Goal: Communication & Community: Answer question/provide support

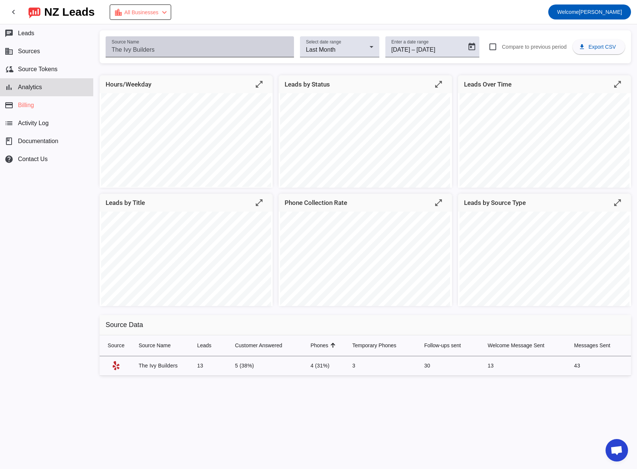
click at [155, 46] on input "Source Name" at bounding box center [200, 49] width 176 height 9
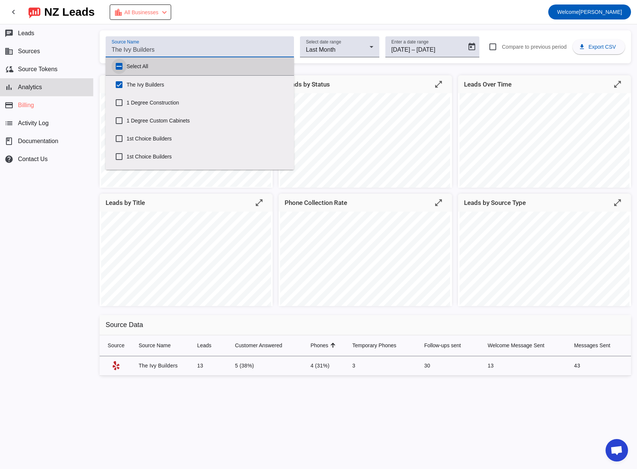
click at [117, 67] on input "Select All" at bounding box center [119, 66] width 15 height 15
checkbox input "true"
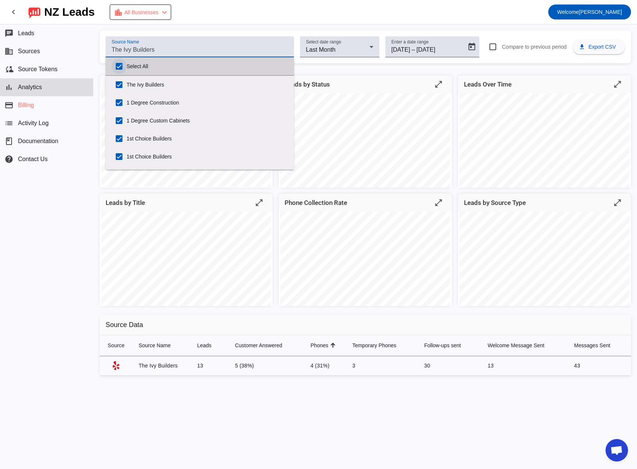
checkbox input "true"
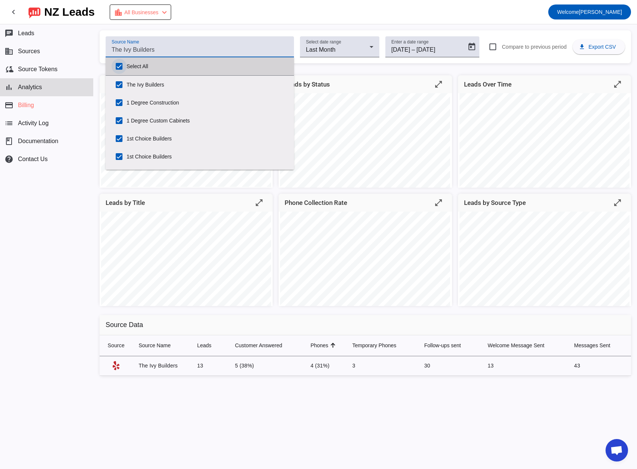
checkbox input "true"
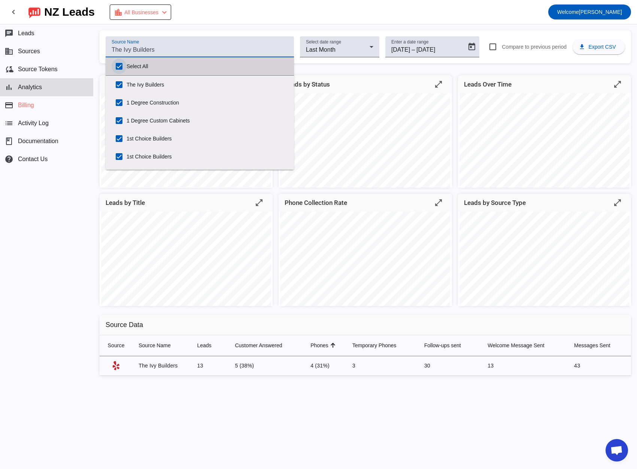
checkbox input "true"
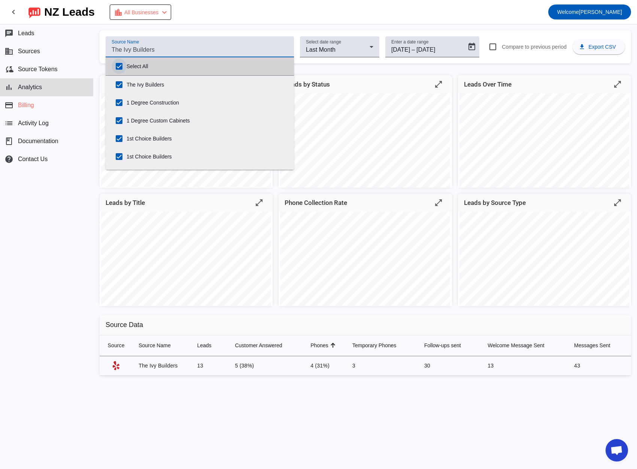
checkbox input "true"
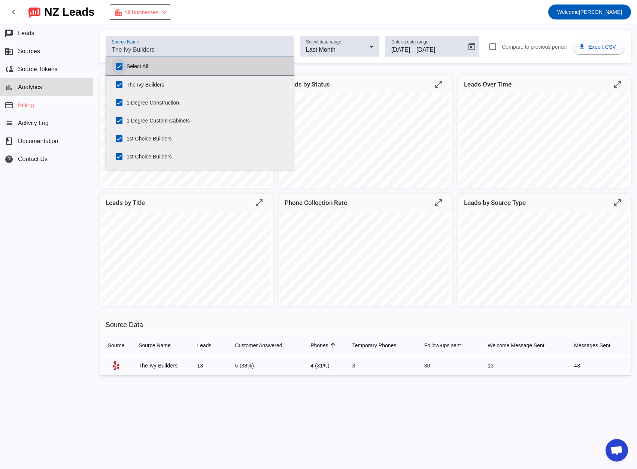
checkbox input "true"
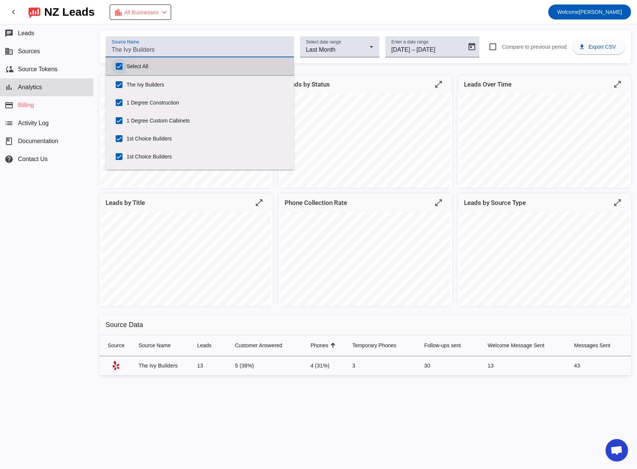
checkbox input "true"
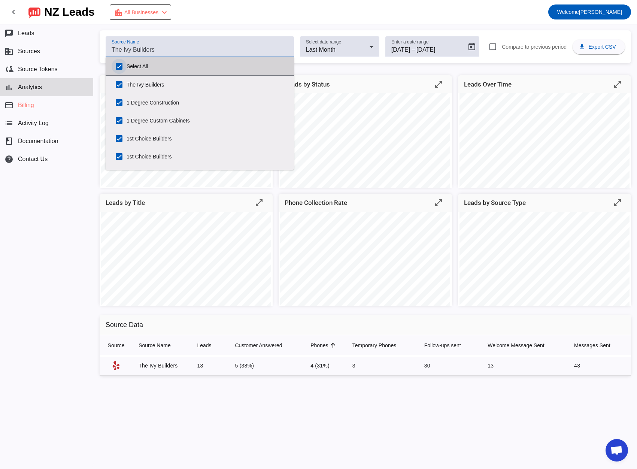
checkbox input "true"
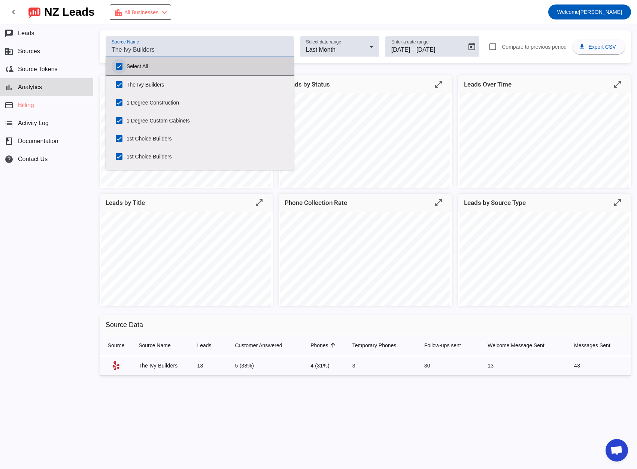
checkbox input "true"
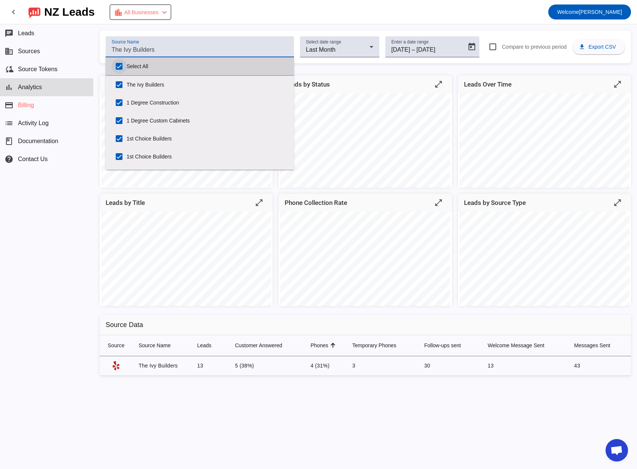
checkbox input "true"
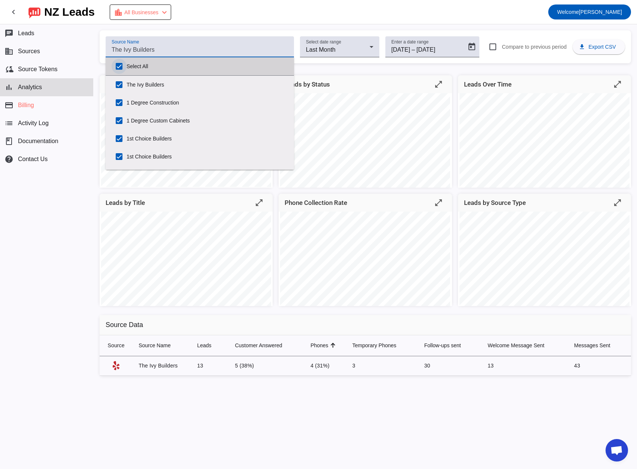
checkbox input "true"
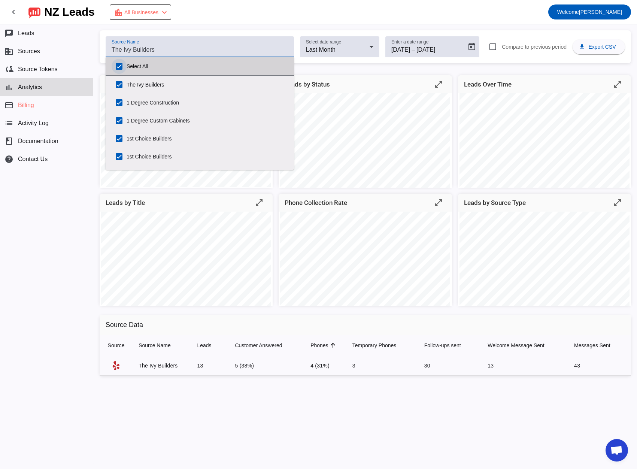
checkbox input "true"
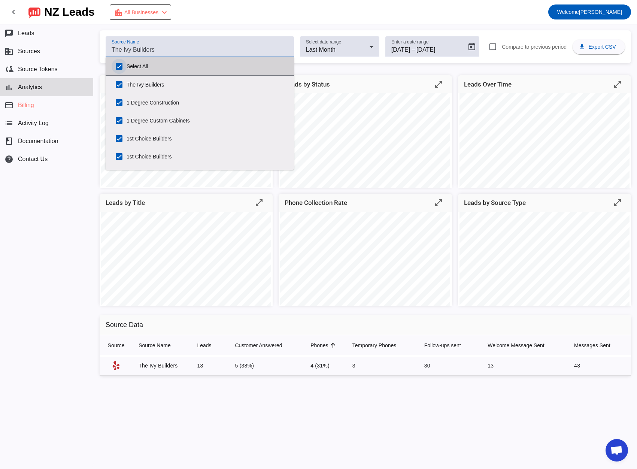
checkbox input "true"
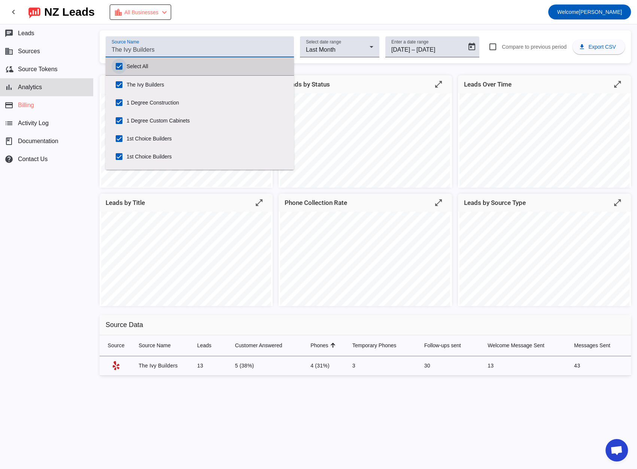
checkbox input "true"
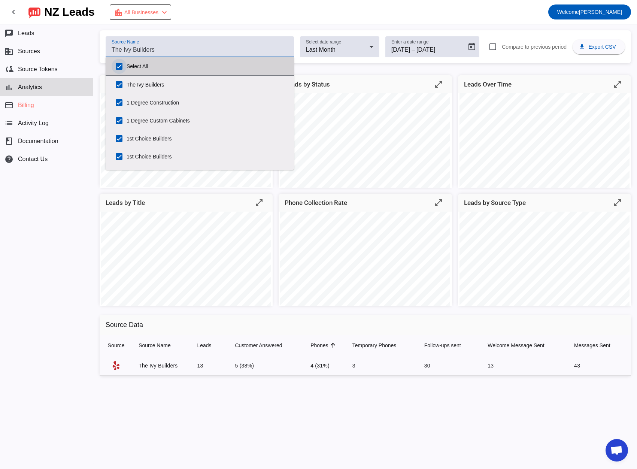
checkbox input "true"
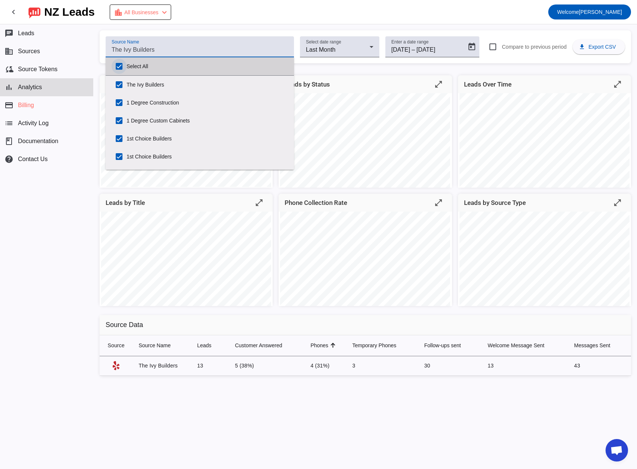
checkbox input "true"
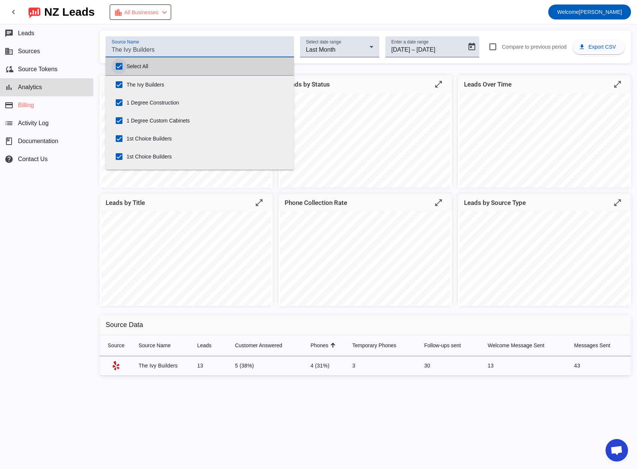
checkbox input "true"
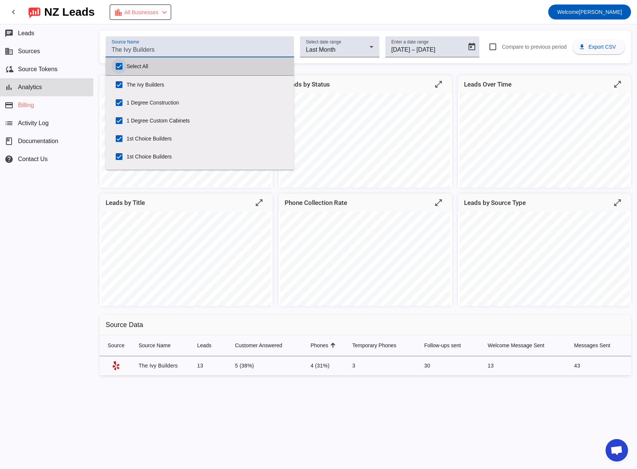
checkbox input "true"
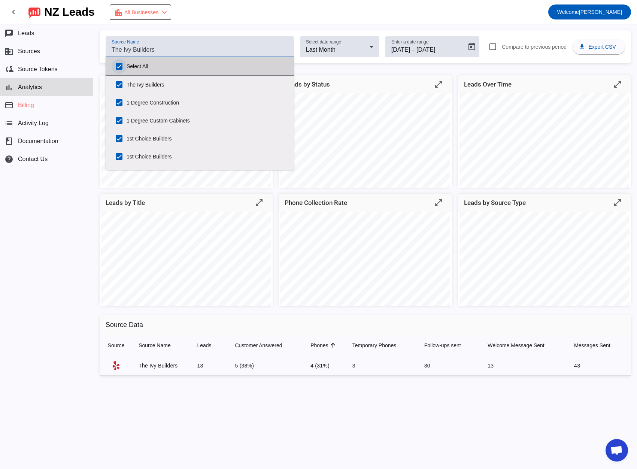
checkbox input "true"
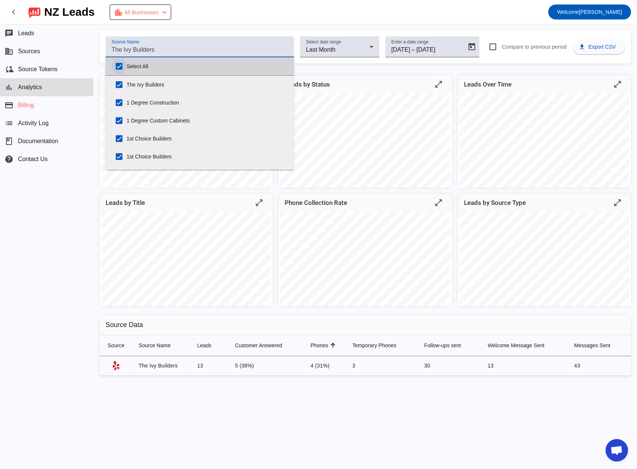
checkbox input "true"
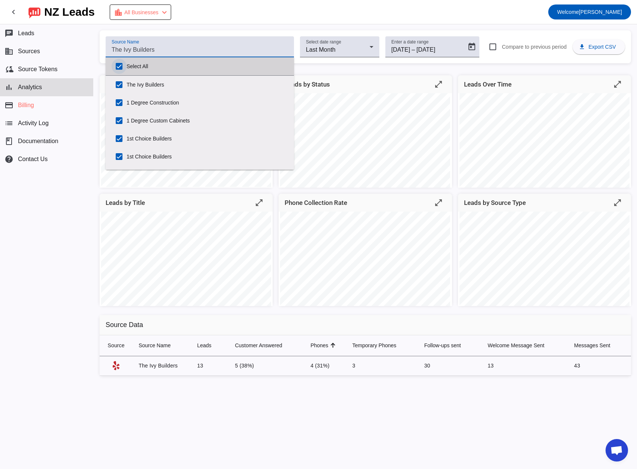
checkbox input "true"
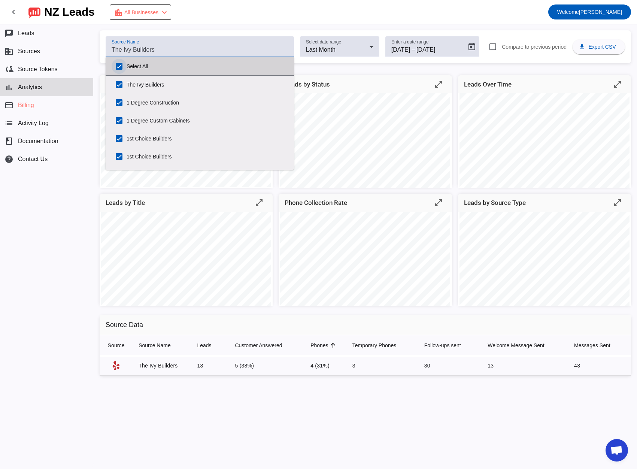
checkbox input "true"
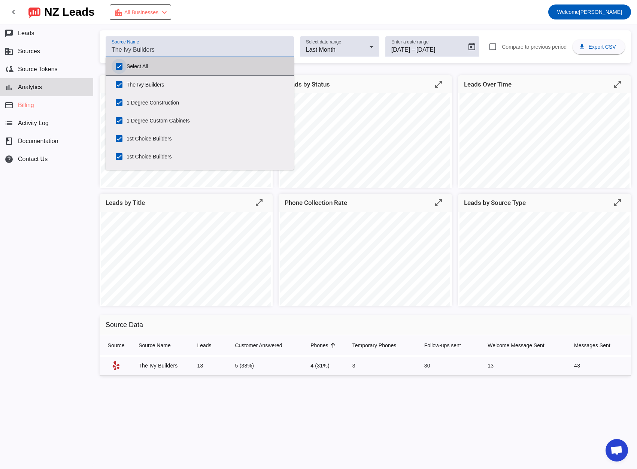
checkbox input "true"
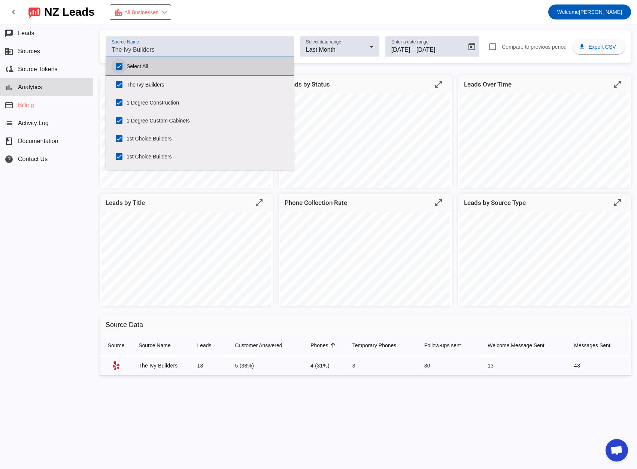
checkbox input "true"
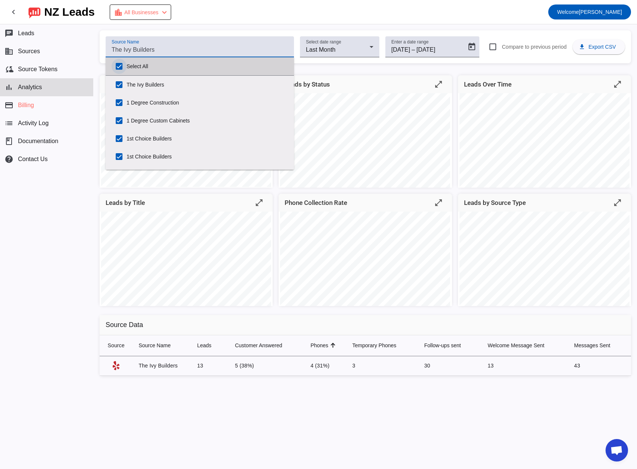
checkbox input "true"
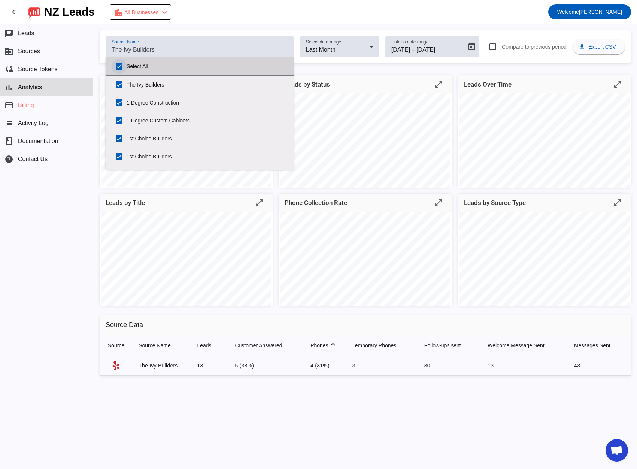
checkbox input "true"
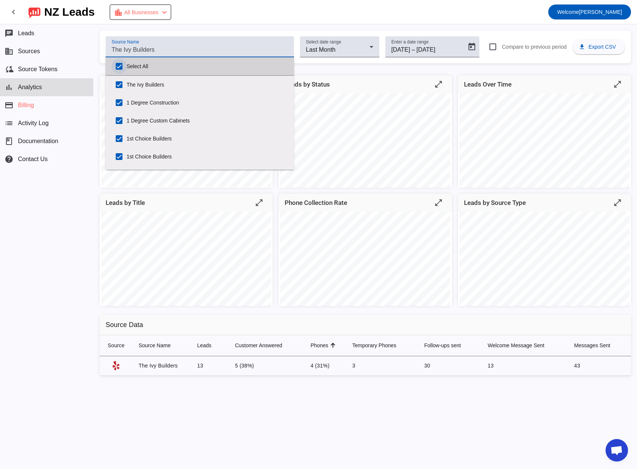
checkbox input "true"
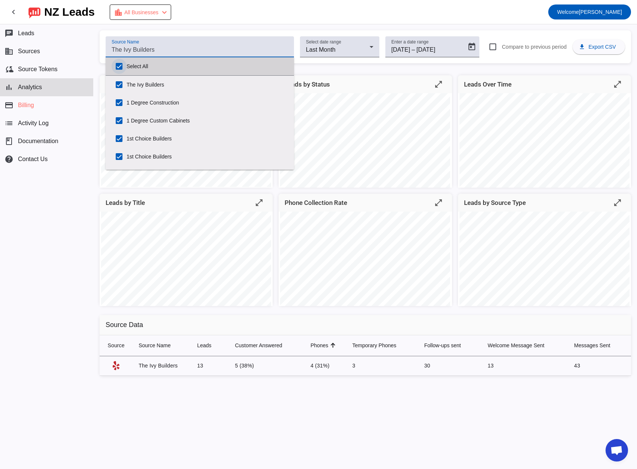
checkbox input "true"
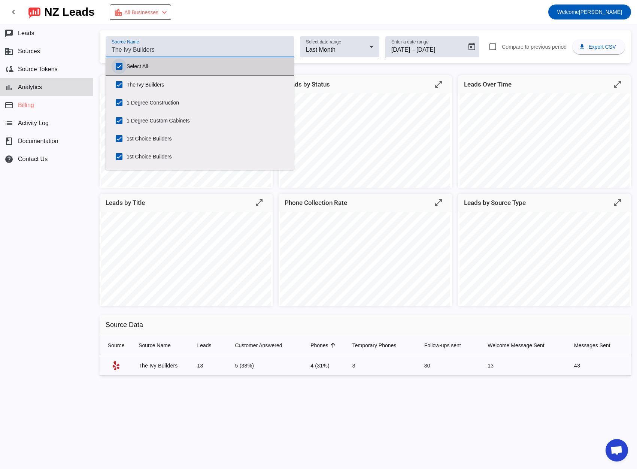
checkbox input "true"
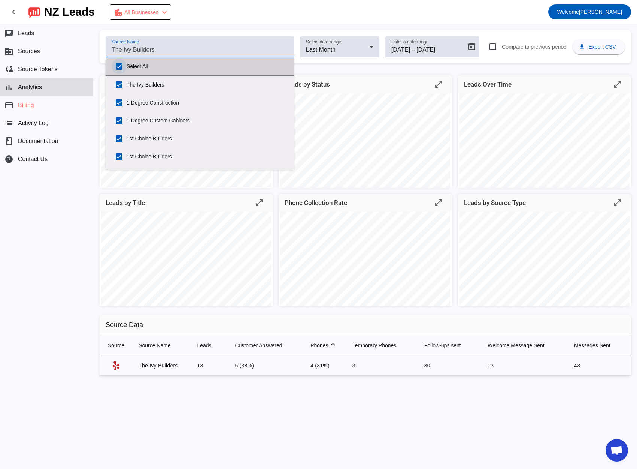
checkbox input "true"
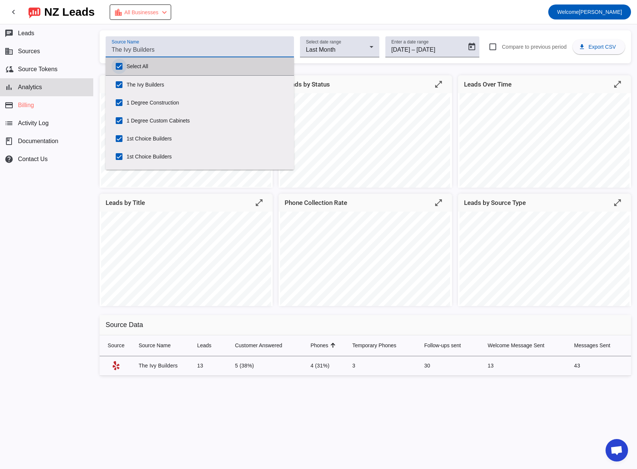
checkbox input "true"
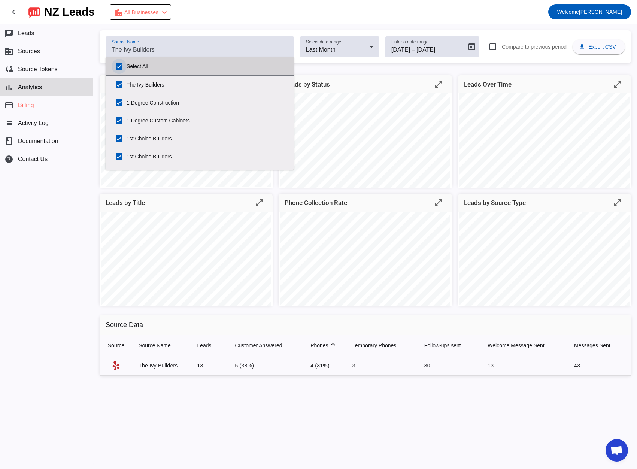
checkbox input "true"
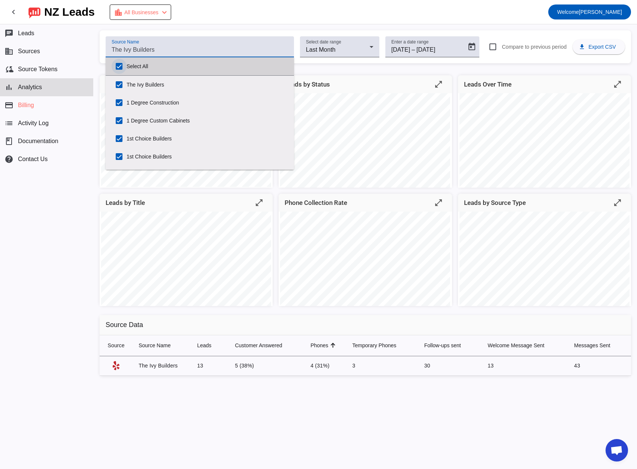
checkbox input "true"
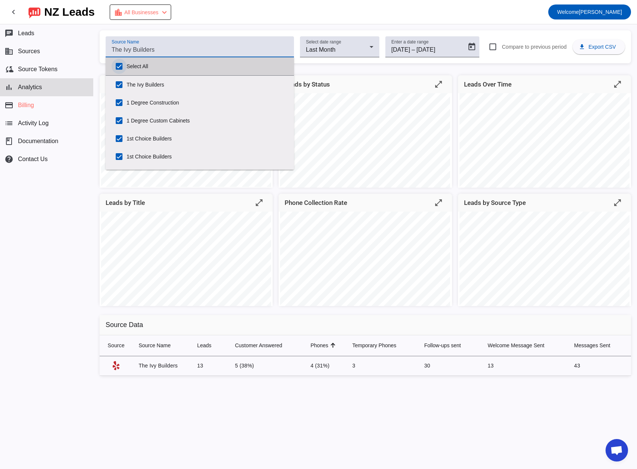
checkbox input "true"
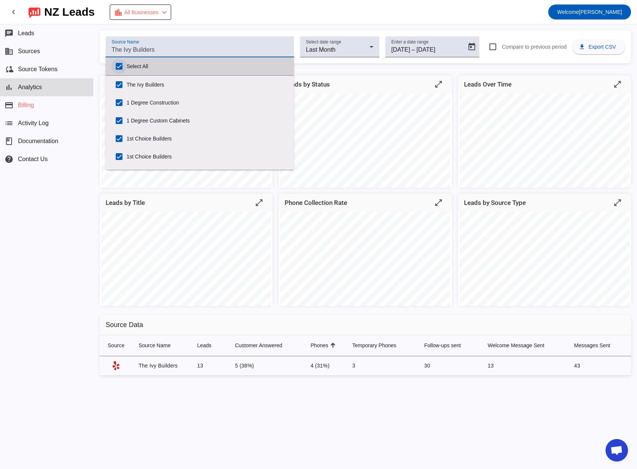
checkbox input "true"
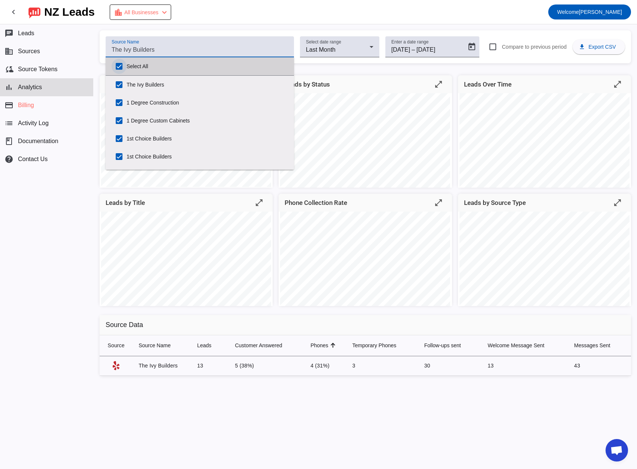
checkbox input "true"
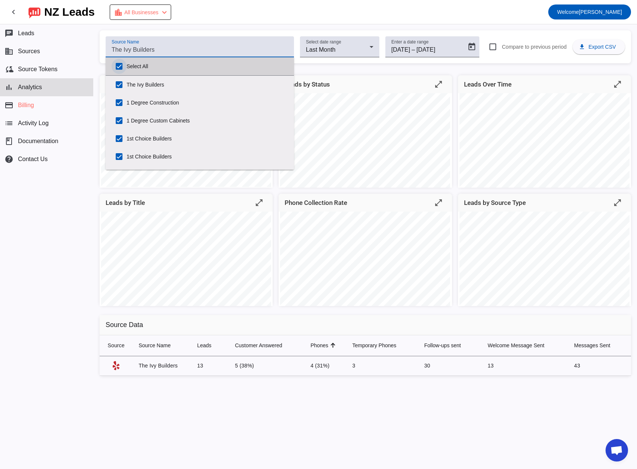
checkbox input "true"
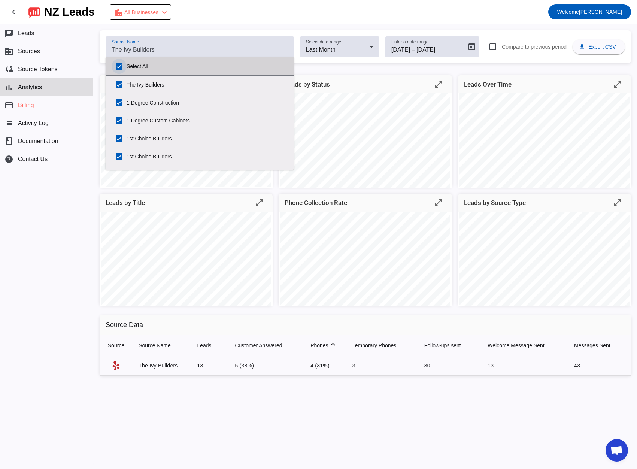
checkbox input "true"
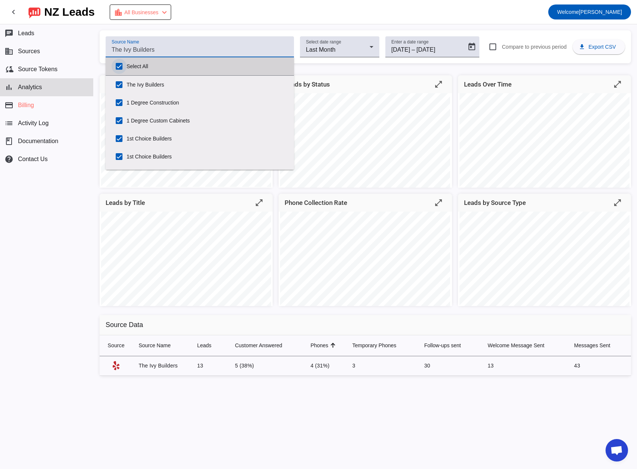
checkbox input "true"
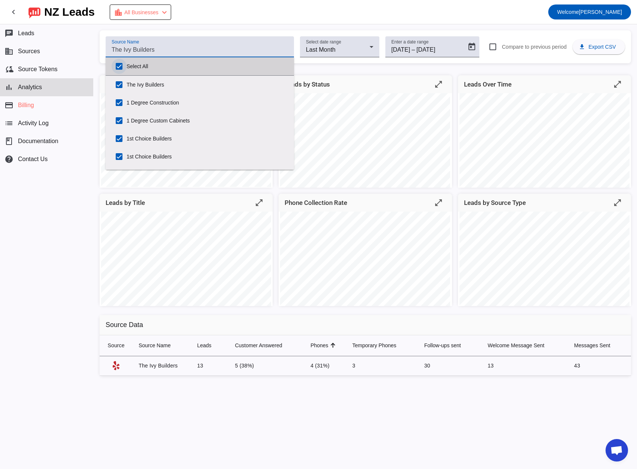
checkbox input "true"
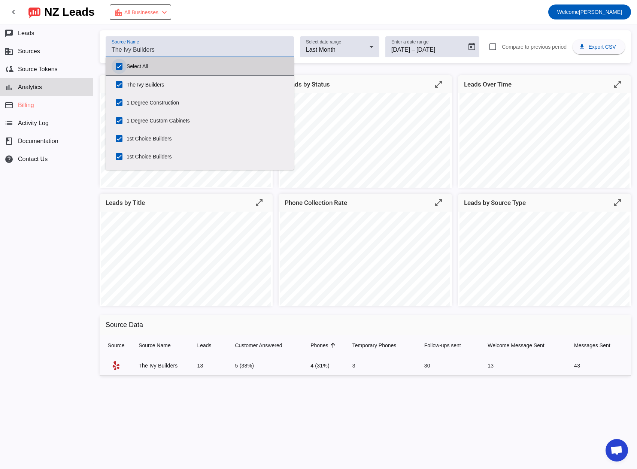
checkbox input "true"
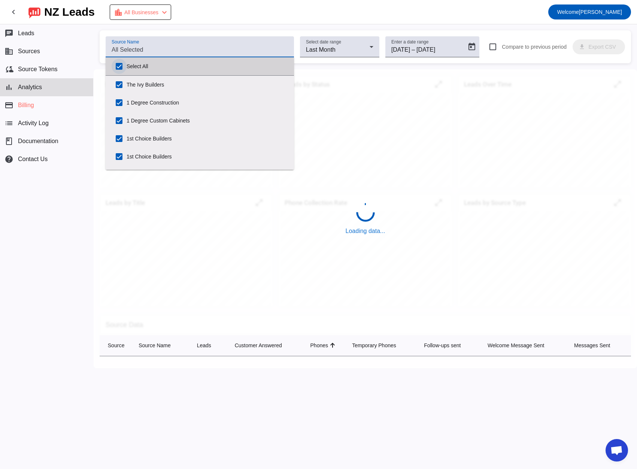
click at [117, 67] on input "Select All" at bounding box center [119, 66] width 15 height 15
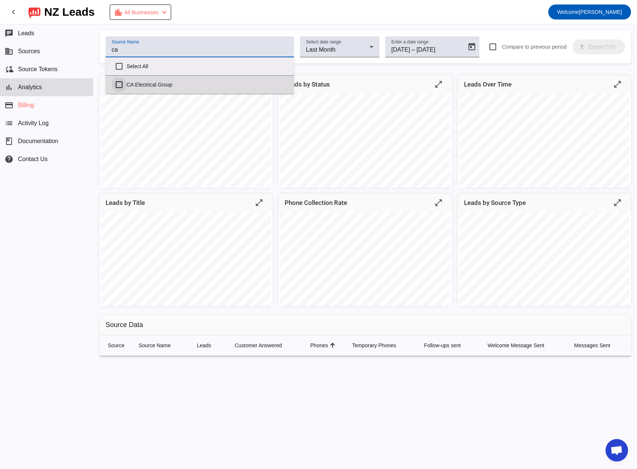
click at [118, 85] on input "CA Electrical Group" at bounding box center [119, 84] width 15 height 15
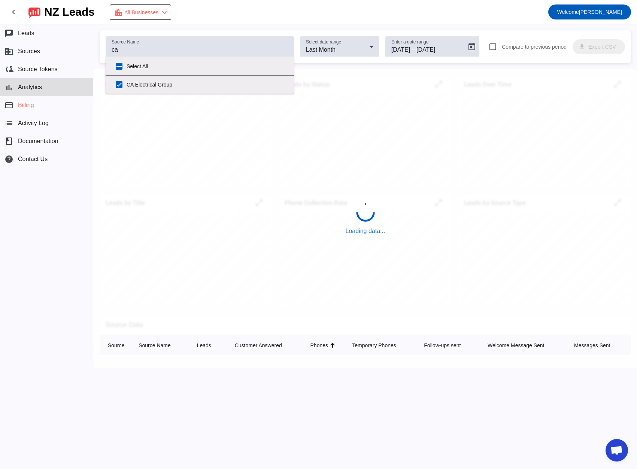
click at [95, 135] on div "Loading data..." at bounding box center [365, 218] width 543 height 299
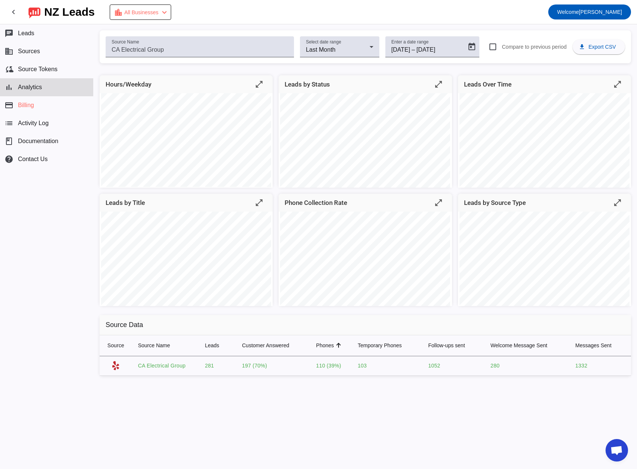
drag, startPoint x: 133, startPoint y: 366, endPoint x: 590, endPoint y: 363, distance: 457.4
click at [590, 363] on tr "CA Electrical Group 281 197 (70%) 110 (39%) 103 1052 280 1332" at bounding box center [365, 365] width 531 height 19
click at [352, 415] on div "Source Name Select date range Last Month Enter a date range [DATE] [DATE] – [DA…" at bounding box center [365, 246] width 543 height 444
drag, startPoint x: 139, startPoint y: 363, endPoint x: 224, endPoint y: 368, distance: 85.1
click at [224, 368] on tr "CA Electrical Group 281 197 (70%) 110 (39%) 103 1052 280 1332" at bounding box center [365, 365] width 531 height 19
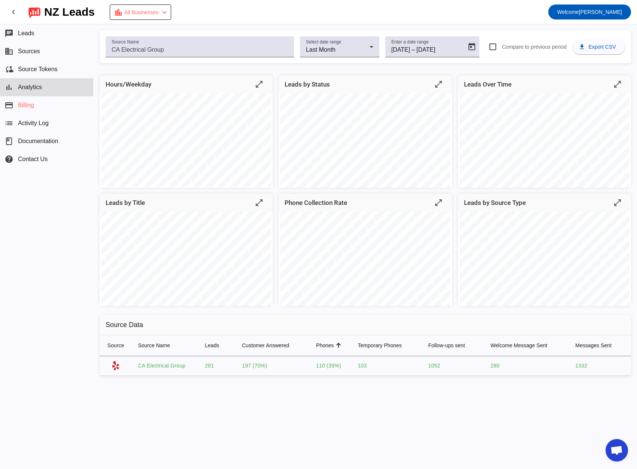
click at [222, 379] on div "Hours/Weekday open_in_full Leads by Status open_in_full Leads Over Time open_in…" at bounding box center [365, 228] width 543 height 318
click at [410, 42] on mat-label "Enter a date range" at bounding box center [409, 42] width 37 height 5
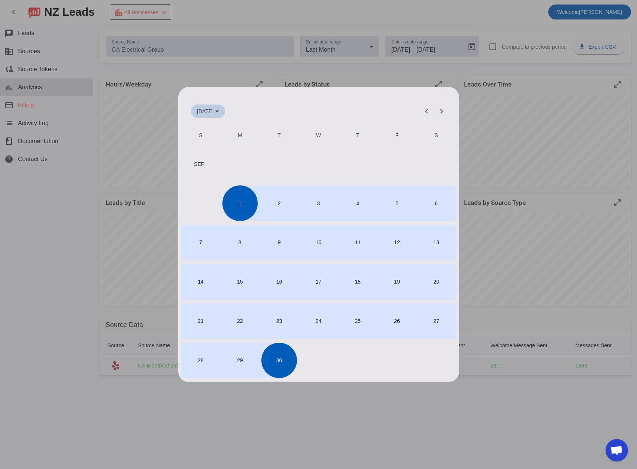
click at [211, 109] on span "[DATE]" at bounding box center [205, 111] width 16 height 6
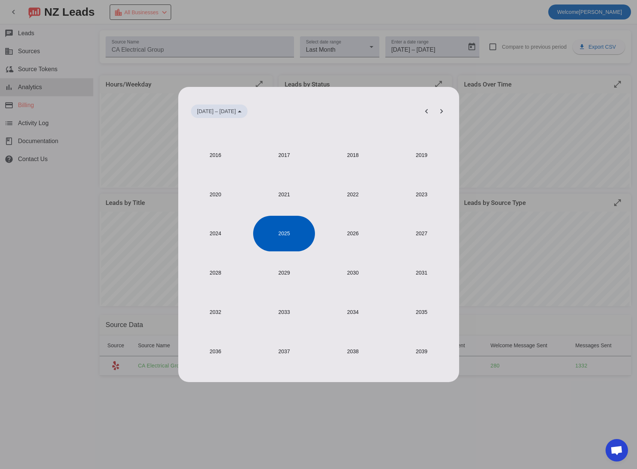
click at [219, 113] on span "[DATE] – [DATE]" at bounding box center [216, 111] width 39 height 6
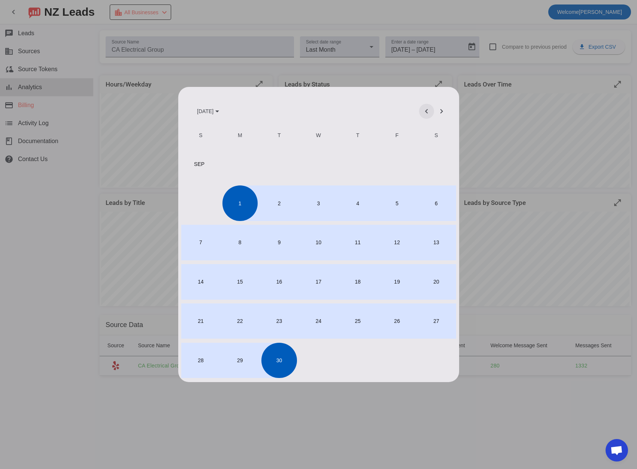
click at [420, 113] on span "Previous month" at bounding box center [426, 111] width 18 height 18
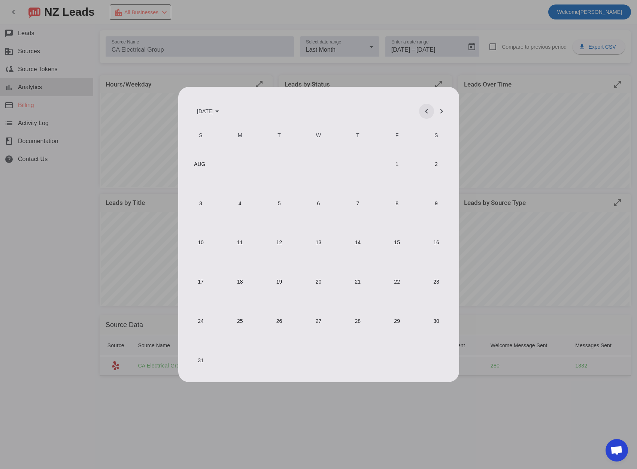
click at [420, 113] on span "Previous month" at bounding box center [426, 111] width 18 height 18
click at [441, 110] on span "Next month" at bounding box center [441, 111] width 18 height 18
click at [424, 110] on span "Previous month" at bounding box center [426, 111] width 18 height 18
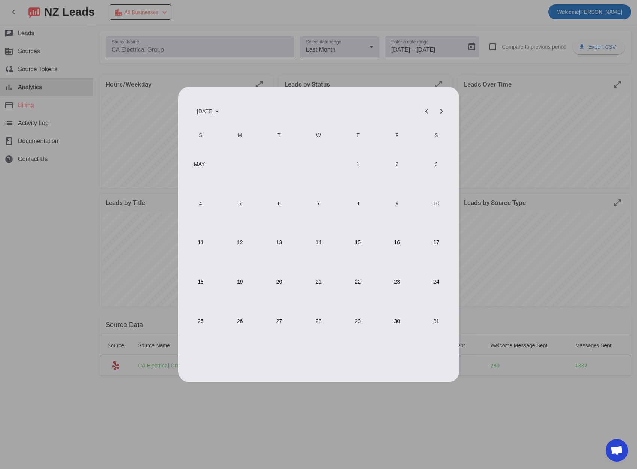
click at [360, 162] on span "1" at bounding box center [357, 163] width 35 height 35
click at [431, 323] on span "31" at bounding box center [435, 320] width 35 height 35
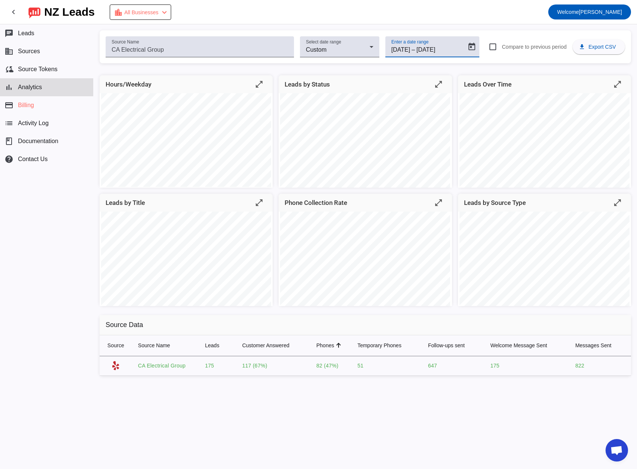
click at [451, 51] on input "[DATE]" at bounding box center [433, 49] width 34 height 9
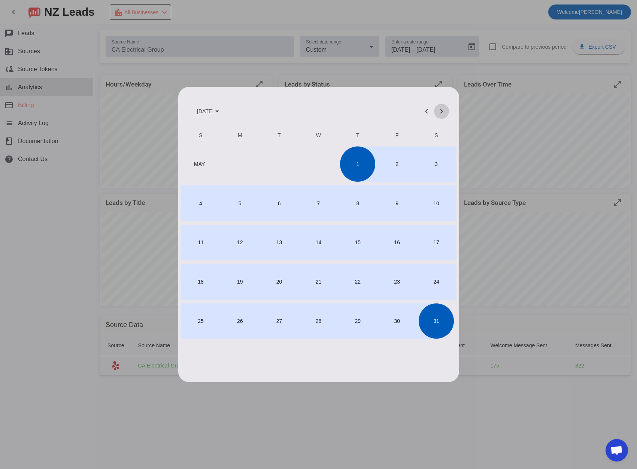
click at [440, 114] on span "Next month" at bounding box center [441, 111] width 18 height 18
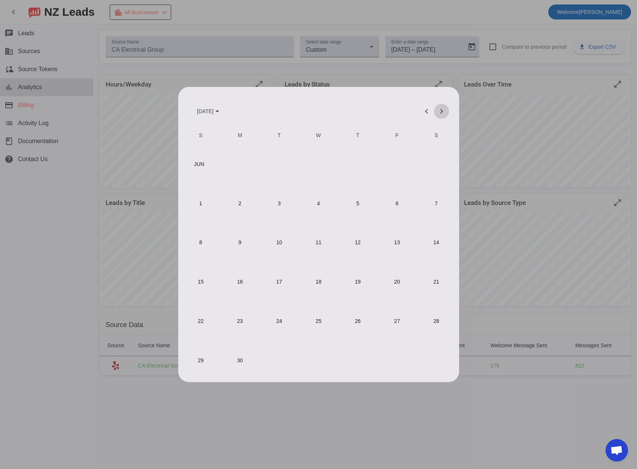
click at [440, 114] on span "Next month" at bounding box center [441, 111] width 18 height 18
click at [245, 210] on span "1" at bounding box center [239, 202] width 35 height 35
click at [278, 364] on span "30" at bounding box center [278, 360] width 35 height 35
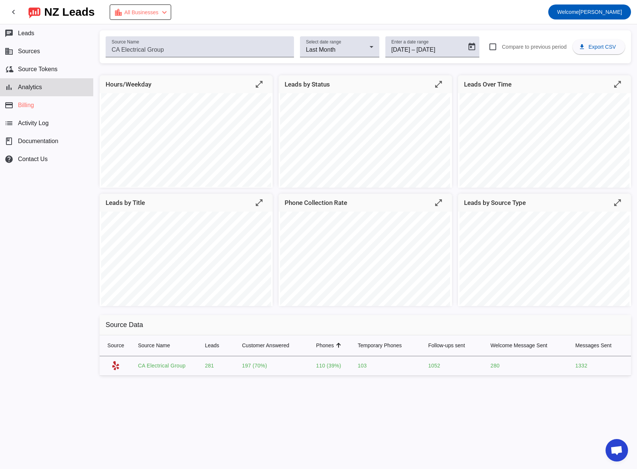
drag, startPoint x: 136, startPoint y: 367, endPoint x: 342, endPoint y: 365, distance: 205.9
click at [342, 365] on tr "CA Electrical Group 281 197 (70%) 110 (39%) 103 1052 280 1332" at bounding box center [365, 365] width 531 height 19
click at [182, 371] on td "CA Electrical Group" at bounding box center [165, 365] width 67 height 19
click at [410, 48] on input "[DATE]" at bounding box center [400, 49] width 19 height 9
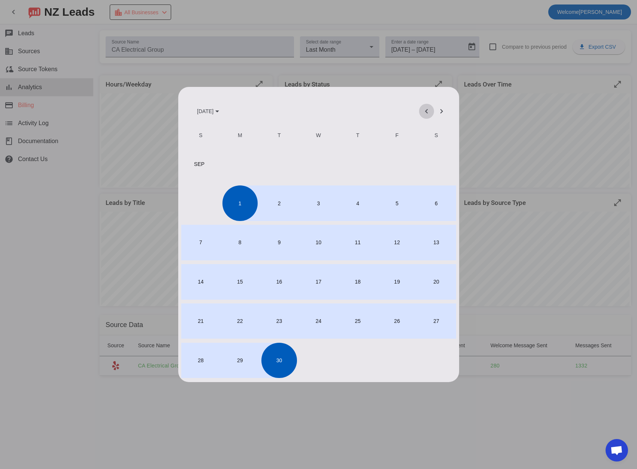
click at [419, 117] on span "Previous month" at bounding box center [426, 111] width 18 height 18
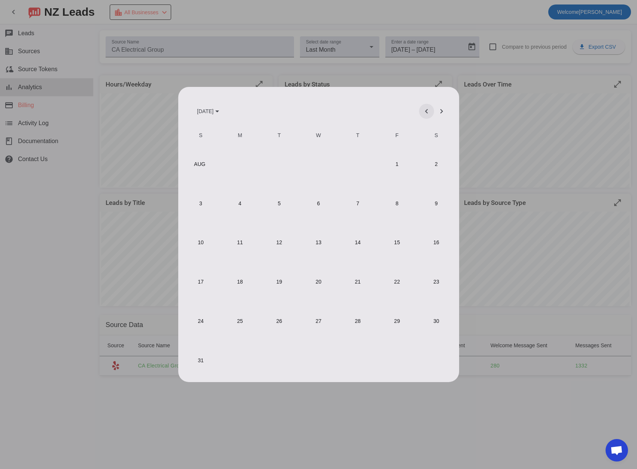
click at [419, 117] on span "Previous month" at bounding box center [426, 111] width 18 height 18
click at [438, 114] on span "Next month" at bounding box center [441, 111] width 18 height 18
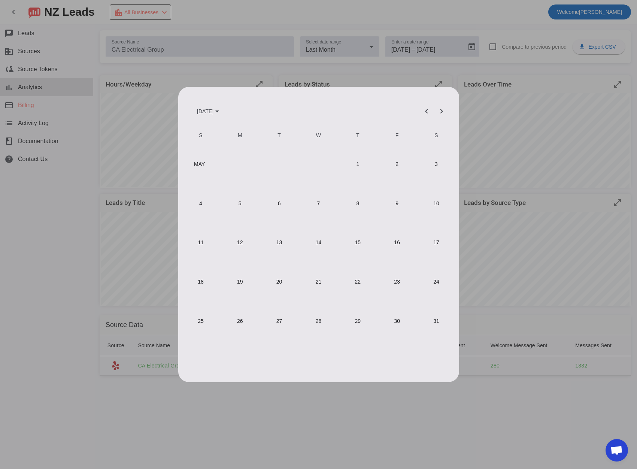
click at [356, 162] on span "1" at bounding box center [357, 163] width 35 height 35
click at [432, 319] on span "31" at bounding box center [435, 320] width 35 height 35
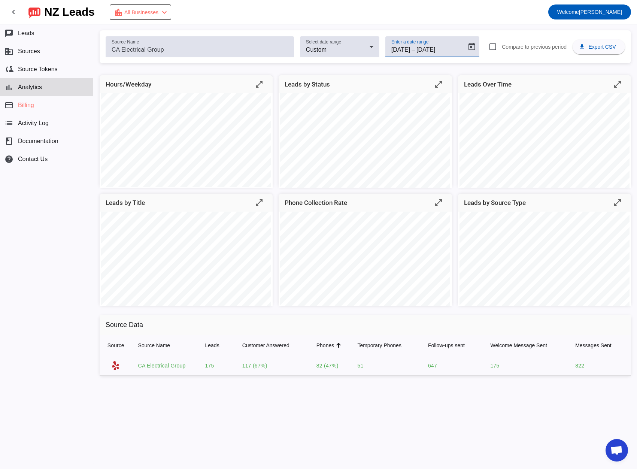
click at [442, 48] on input "[DATE]" at bounding box center [433, 49] width 34 height 9
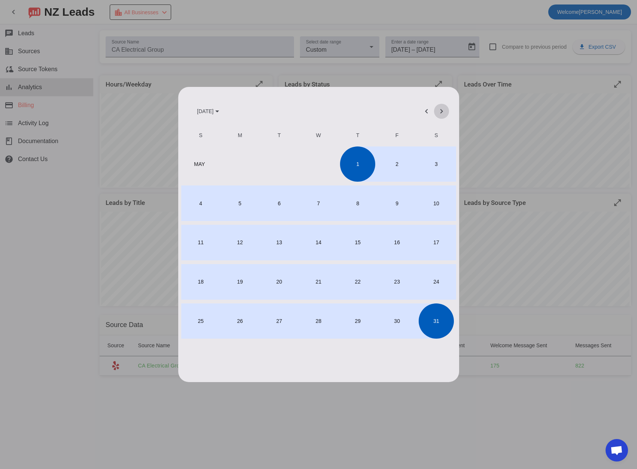
click at [443, 112] on span "Next month" at bounding box center [441, 111] width 18 height 18
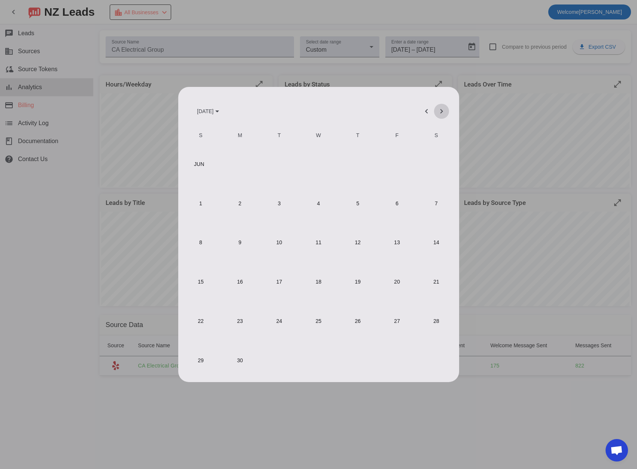
click at [443, 112] on span "Next month" at bounding box center [441, 111] width 18 height 18
click at [240, 211] on span "1" at bounding box center [239, 202] width 35 height 35
click at [273, 349] on span "30" at bounding box center [278, 360] width 35 height 35
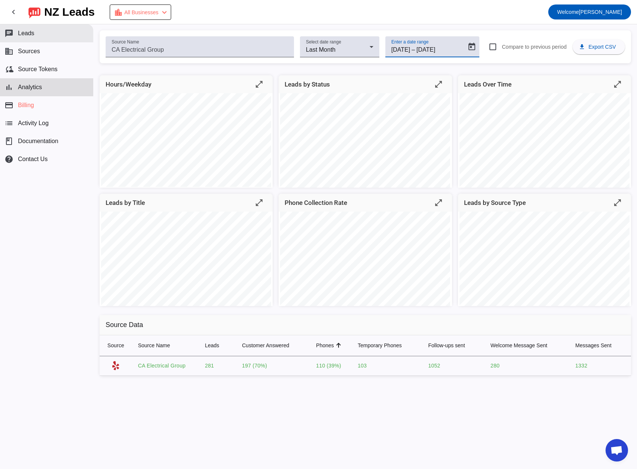
click at [28, 31] on span "Leads" at bounding box center [26, 33] width 16 height 7
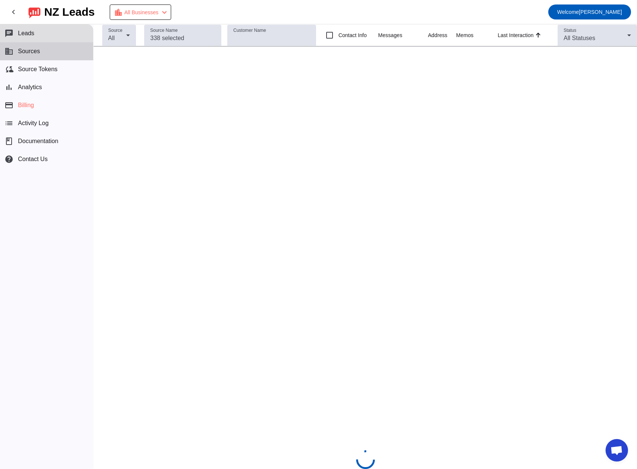
click at [28, 55] on button "business Sources" at bounding box center [46, 51] width 93 height 18
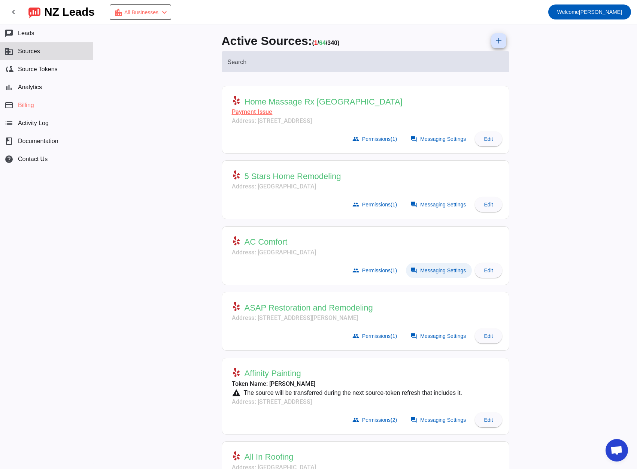
click at [424, 273] on span at bounding box center [439, 270] width 66 height 15
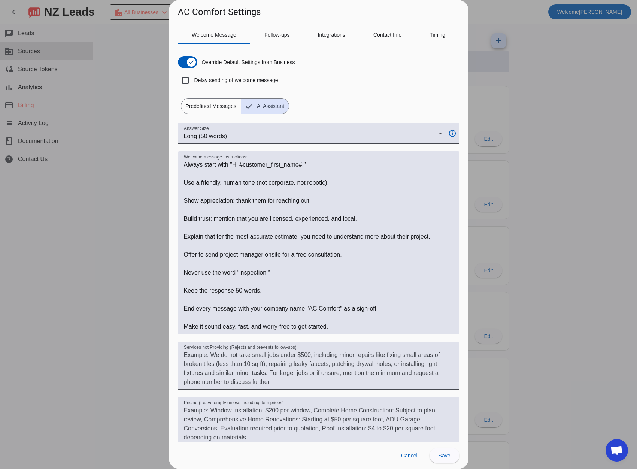
click at [92, 274] on div at bounding box center [318, 234] width 637 height 469
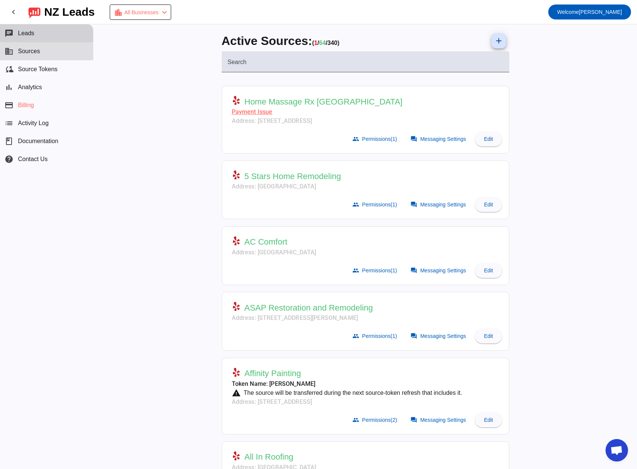
click at [20, 35] on span "Leads" at bounding box center [26, 33] width 16 height 7
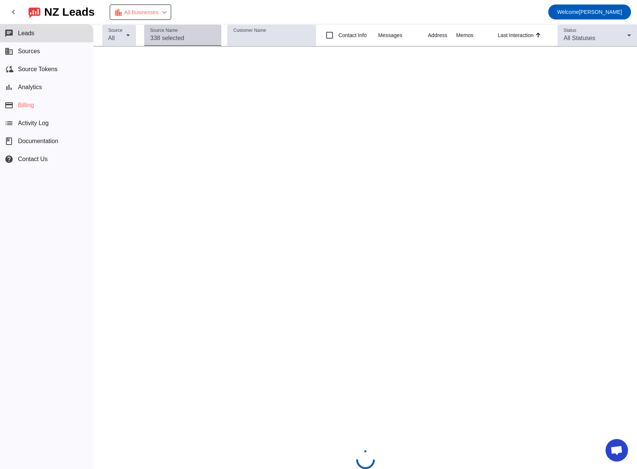
click at [185, 39] on input "Source Name" at bounding box center [182, 38] width 65 height 9
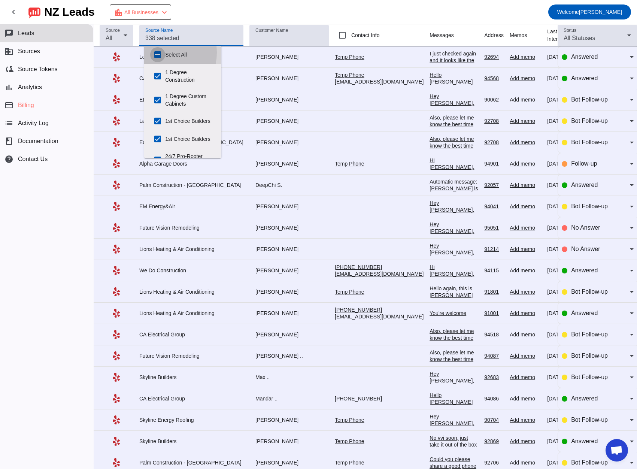
click at [156, 52] on input "Select All" at bounding box center [157, 54] width 15 height 15
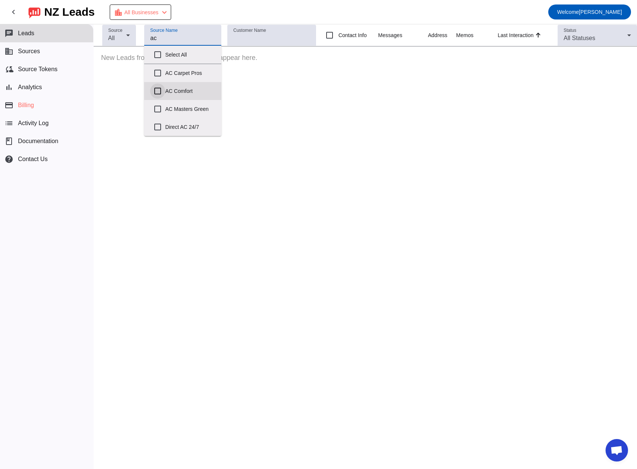
click at [156, 92] on input "AC Comfort" at bounding box center [157, 90] width 15 height 15
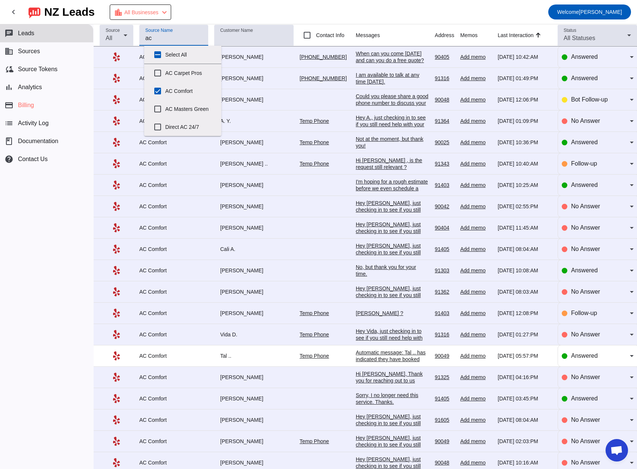
click at [216, 16] on mat-toolbar-row "chevron_left [GEOGRAPHIC_DATA] Leads location_city All Businesses chevron_left …" at bounding box center [318, 12] width 637 height 24
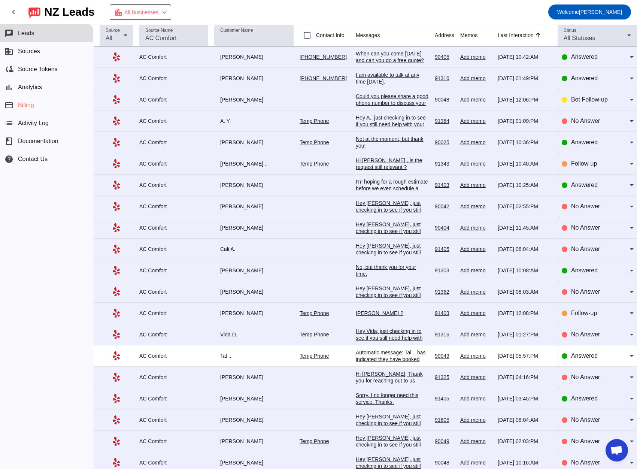
click at [385, 54] on div "When can you come [DATE] and can you do a free quote?" at bounding box center [392, 56] width 73 height 13
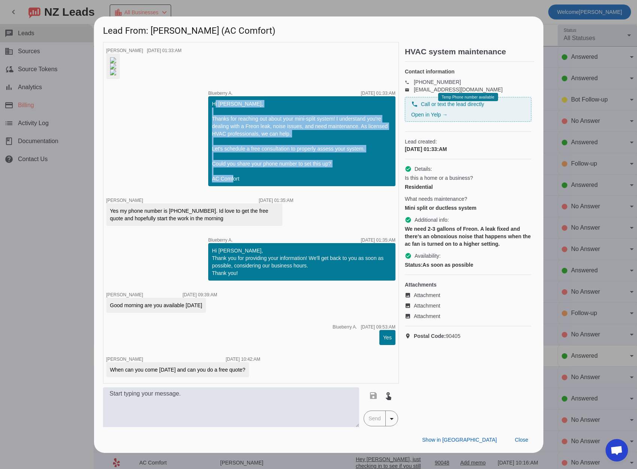
drag, startPoint x: 204, startPoint y: 247, endPoint x: 298, endPoint y: 326, distance: 123.5
click at [298, 186] on div "Hi [PERSON_NAME], Thanks for reaching out about your mini-split system! I under…" at bounding box center [301, 141] width 187 height 90
click at [301, 182] on div "Hi [PERSON_NAME], Thanks for reaching out about your mini-split system! I under…" at bounding box center [302, 141] width 180 height 82
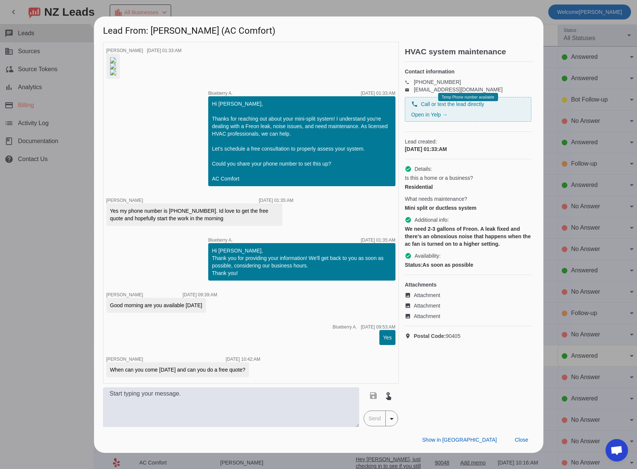
click at [37, 227] on div at bounding box center [318, 234] width 637 height 469
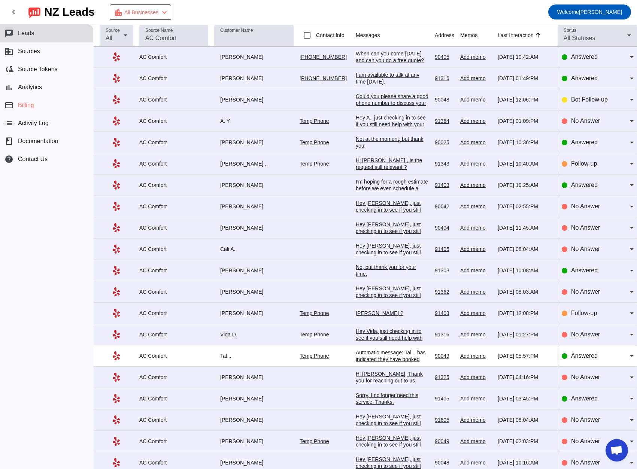
click at [362, 79] on div "I am available to talk at any time [DATE]." at bounding box center [392, 77] width 73 height 13
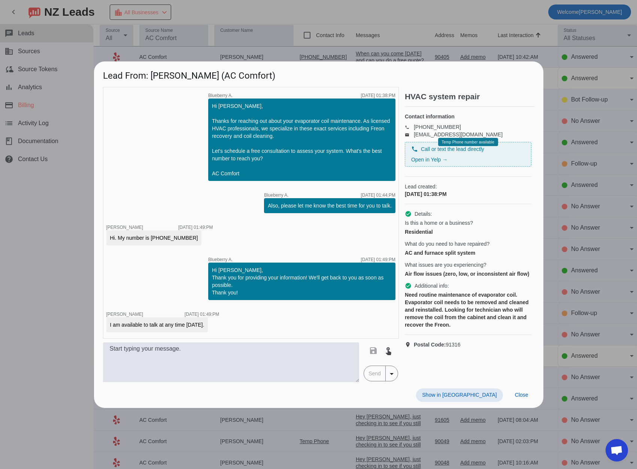
click at [70, 251] on div at bounding box center [318, 234] width 637 height 469
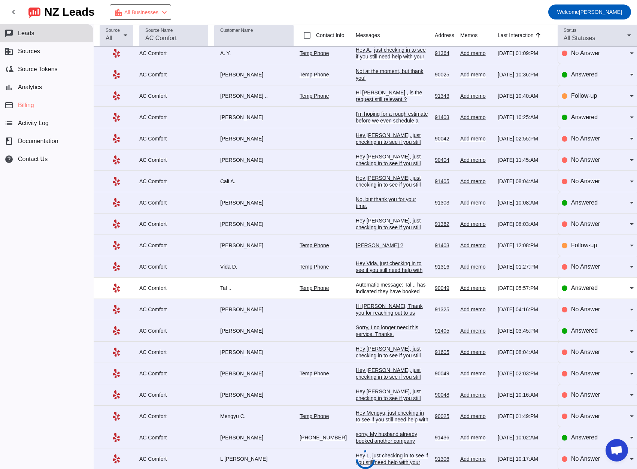
scroll to position [111, 0]
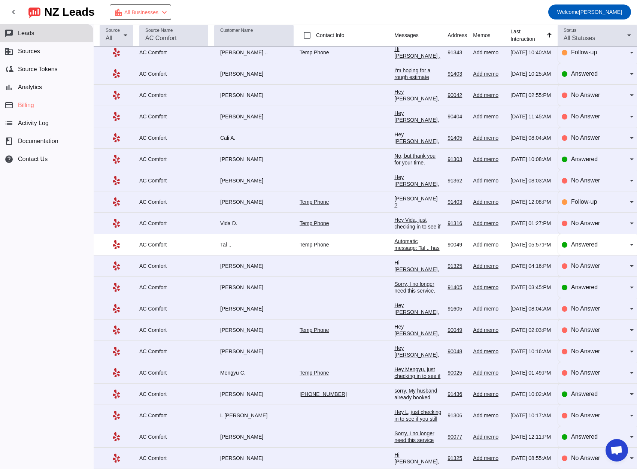
click at [394, 305] on div "Hey [PERSON_NAME], just checking in to see if you still need help with your pro…" at bounding box center [417, 339] width 47 height 74
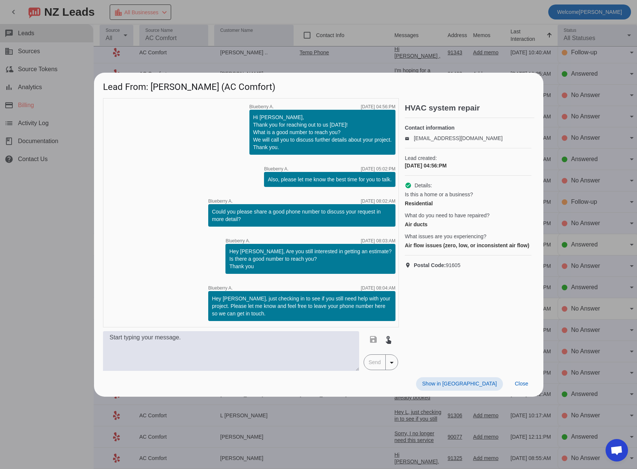
click at [43, 225] on div at bounding box center [318, 234] width 637 height 469
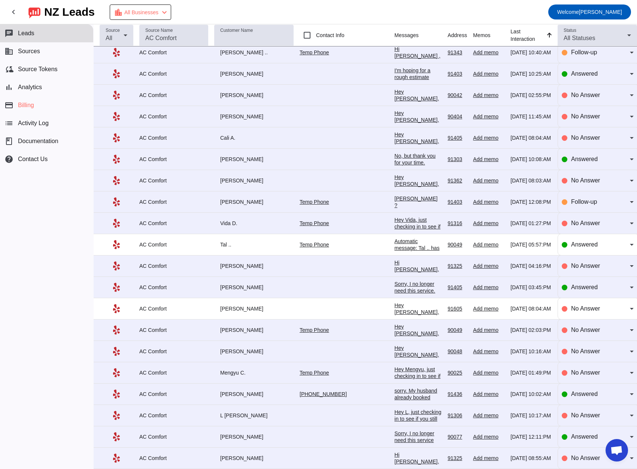
click at [394, 131] on div "Hey [PERSON_NAME], just checking in to see if you still need help with your pro…" at bounding box center [417, 168] width 47 height 74
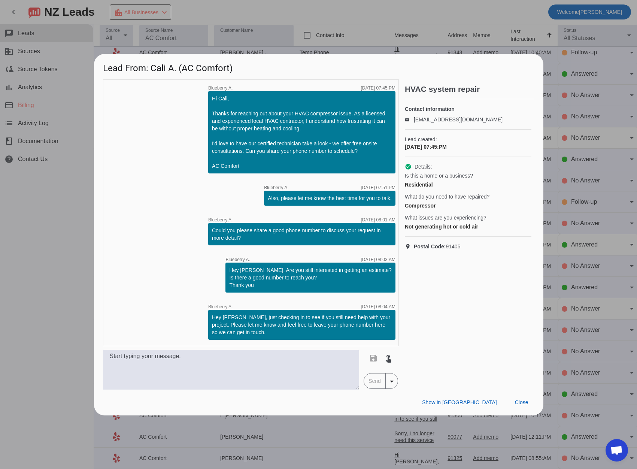
click at [52, 209] on div at bounding box center [318, 234] width 637 height 469
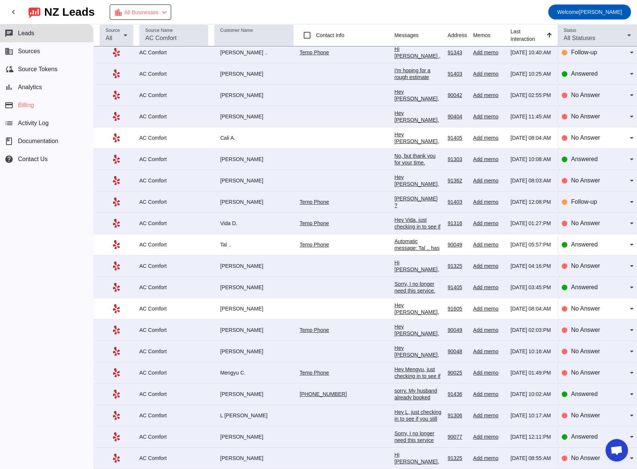
click at [394, 157] on div "No, but thank you for your time." at bounding box center [417, 158] width 47 height 13
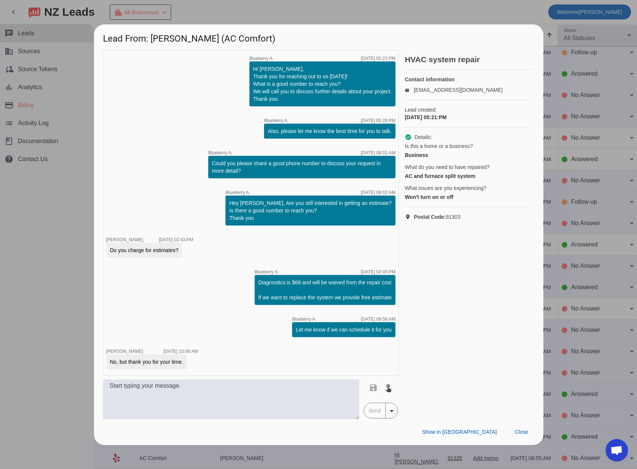
click at [60, 201] on div at bounding box center [318, 234] width 637 height 469
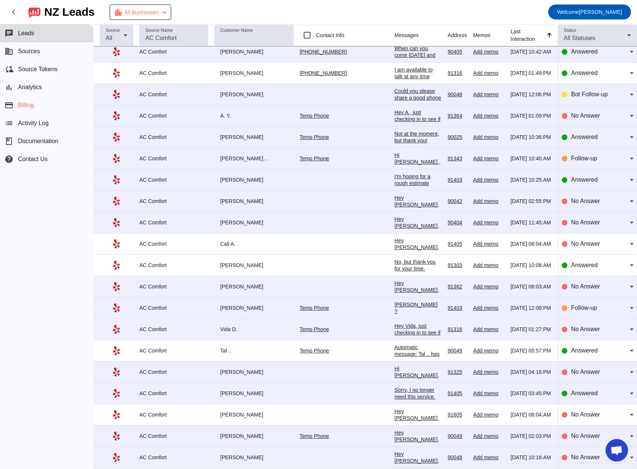
scroll to position [0, 0]
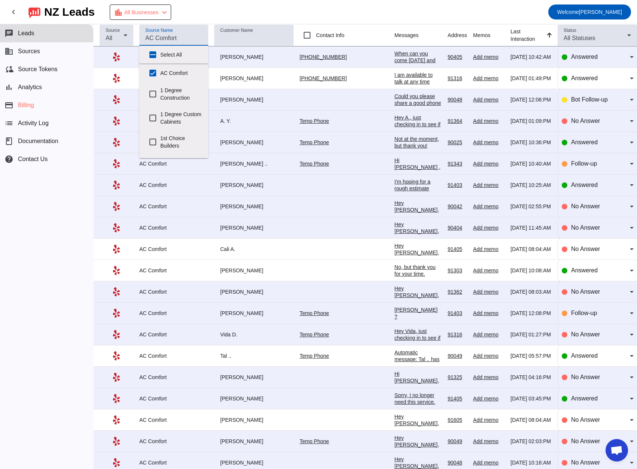
click at [157, 34] on input "Source Name" at bounding box center [173, 38] width 57 height 9
click at [153, 56] on input "Select All" at bounding box center [152, 54] width 15 height 15
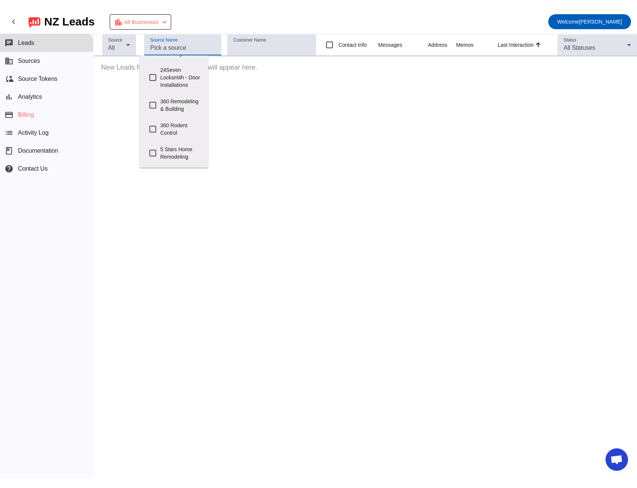
scroll to position [187, 0]
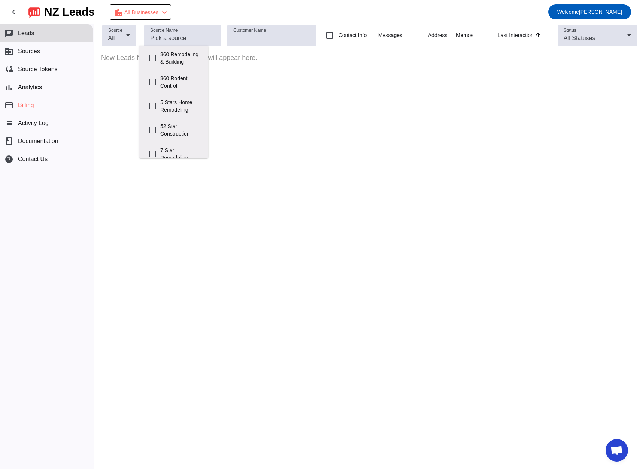
click at [188, 21] on mat-toolbar-row "chevron_left [GEOGRAPHIC_DATA] Leads location_city All Businesses chevron_left …" at bounding box center [318, 12] width 637 height 24
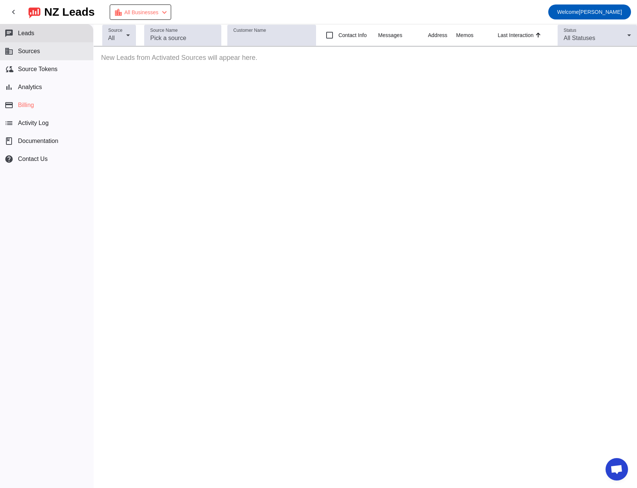
click at [40, 48] on button "business Sources" at bounding box center [46, 51] width 93 height 18
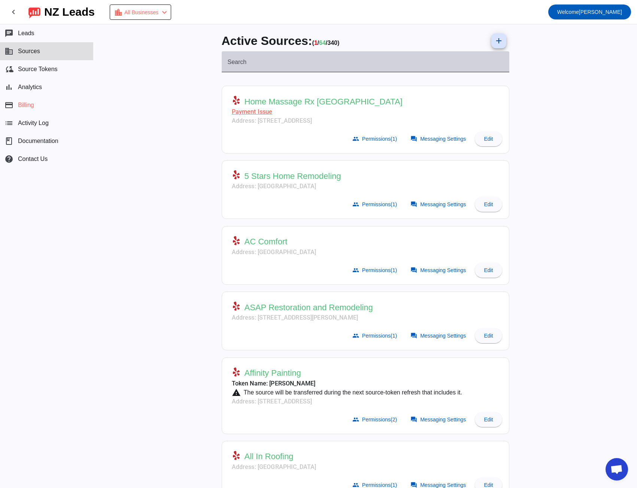
click at [235, 67] on input "Search" at bounding box center [366, 64] width 276 height 9
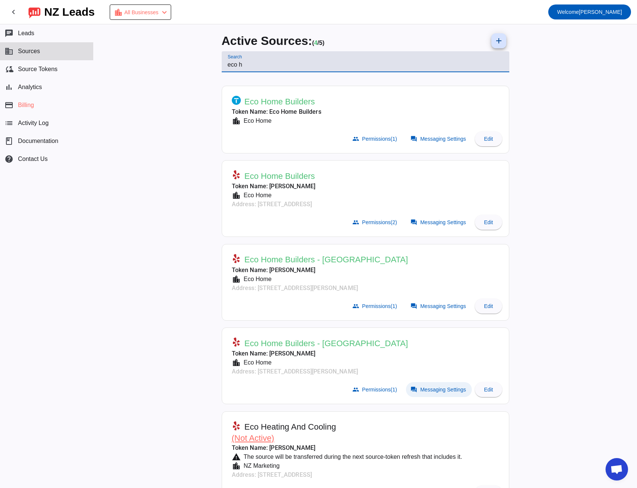
click at [425, 392] on span "Messaging Settings" at bounding box center [443, 390] width 46 height 6
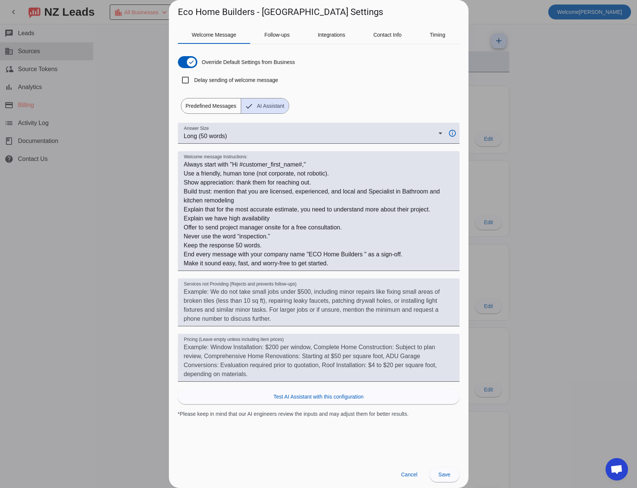
click at [136, 168] on div at bounding box center [318, 244] width 637 height 488
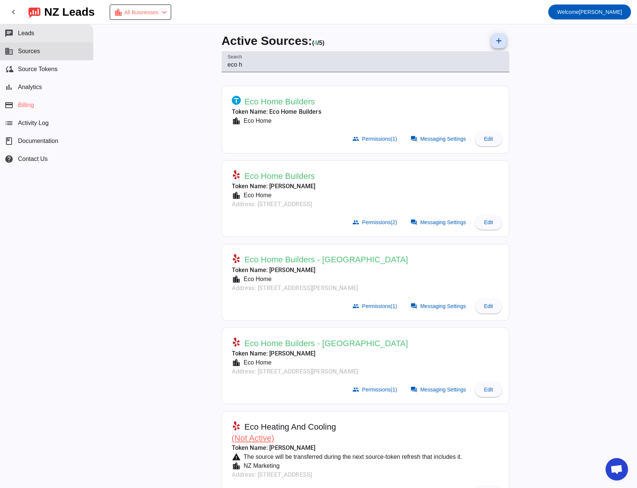
click at [25, 34] on span "Leads" at bounding box center [26, 33] width 16 height 7
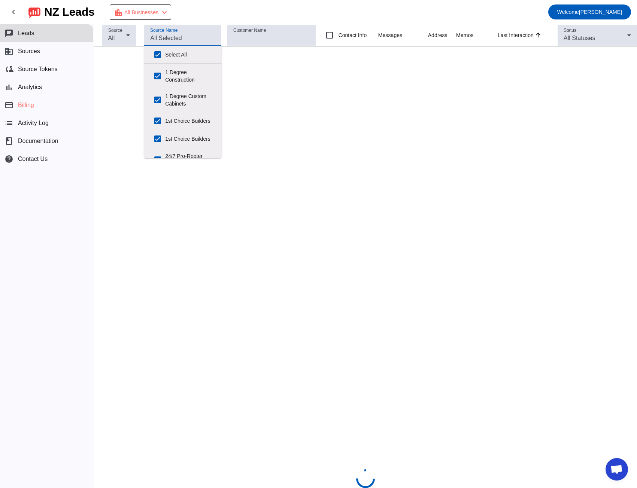
click at [154, 38] on input "Source Name" at bounding box center [182, 38] width 65 height 9
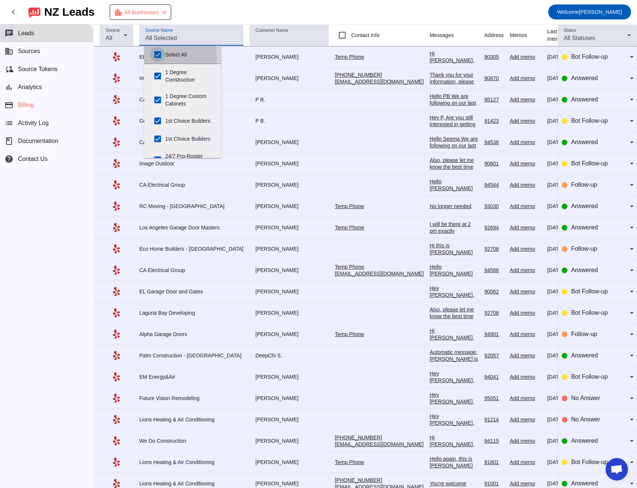
click at [161, 57] on input "Select All" at bounding box center [157, 54] width 15 height 15
click at [159, 56] on input "Select All" at bounding box center [157, 54] width 15 height 15
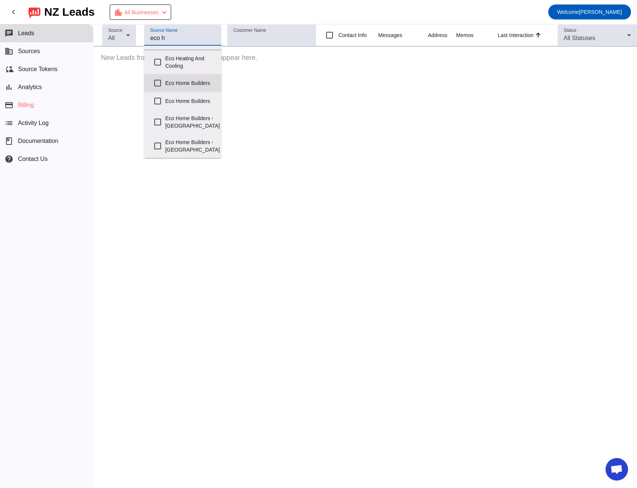
scroll to position [33, 0]
click at [180, 141] on label "Eco Home Builders - [GEOGRAPHIC_DATA]" at bounding box center [192, 146] width 55 height 24
click at [165, 141] on input "Eco Home Builders - [GEOGRAPHIC_DATA]" at bounding box center [157, 146] width 15 height 15
click at [237, 15] on mat-toolbar-row "chevron_left [GEOGRAPHIC_DATA] Leads location_city All Businesses chevron_left …" at bounding box center [318, 12] width 637 height 24
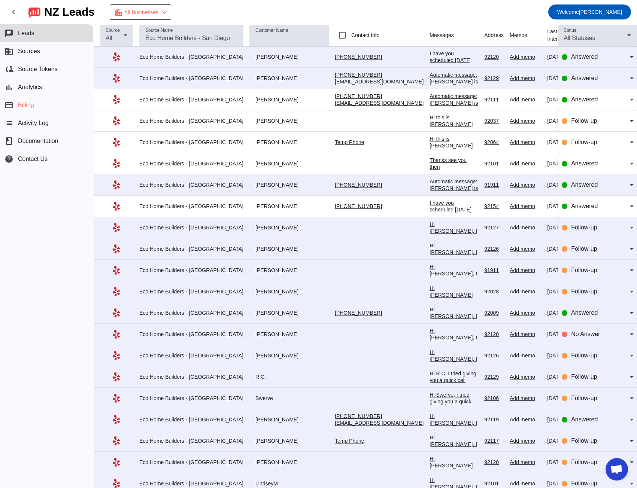
click at [429, 58] on div "I have you scheduled [DATE] 10am" at bounding box center [453, 60] width 49 height 20
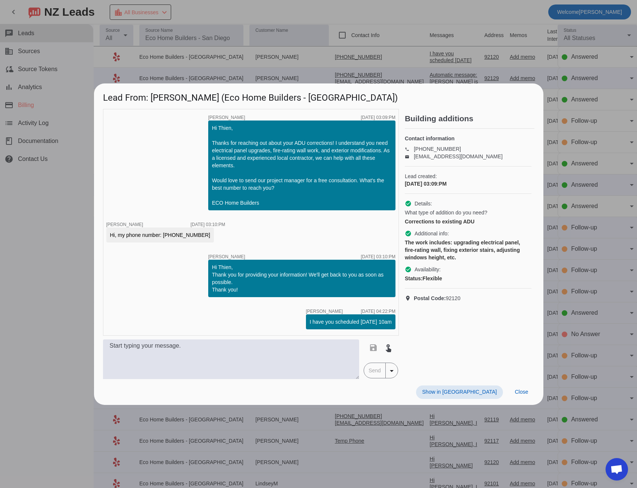
click at [62, 283] on div at bounding box center [318, 244] width 637 height 488
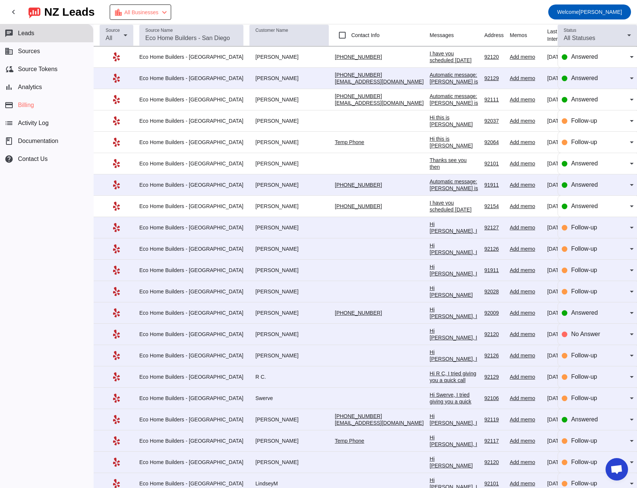
click at [429, 82] on div "Automatic message: [PERSON_NAME] is no longer pursuing this job." at bounding box center [453, 84] width 49 height 27
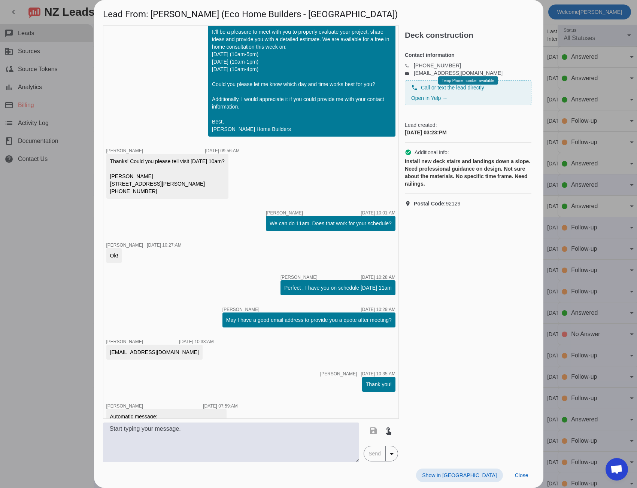
scroll to position [146, 0]
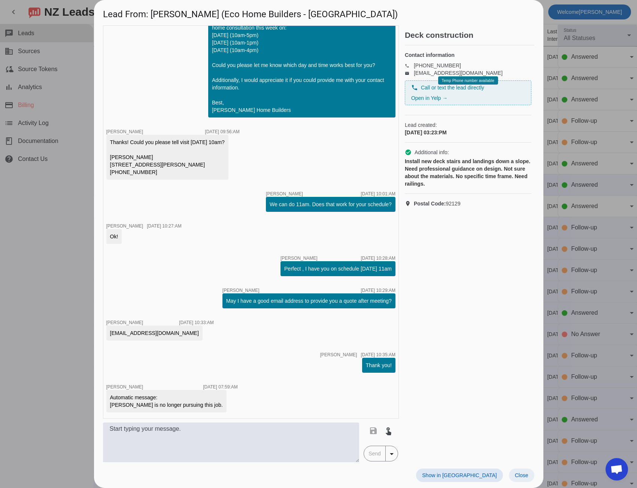
click at [529, 468] on span at bounding box center [521, 475] width 25 height 13
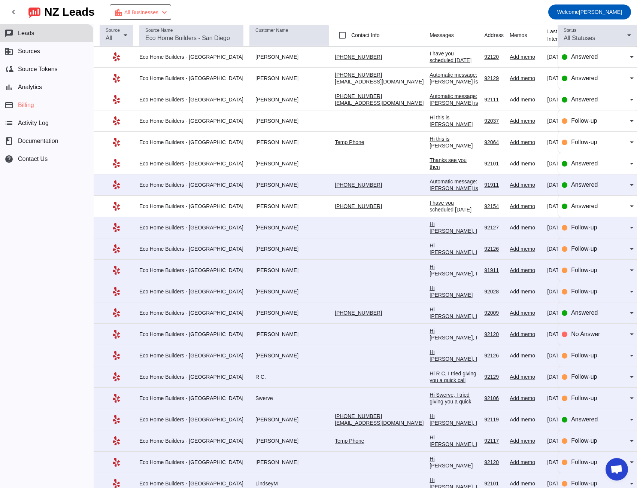
click at [429, 97] on div "Automatic message: [PERSON_NAME] is no longer pursuing this job." at bounding box center [453, 106] width 49 height 27
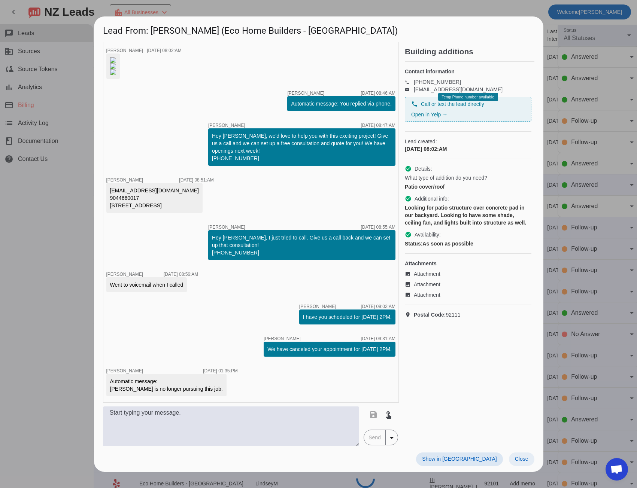
click at [520, 462] on span "Close" at bounding box center [521, 459] width 13 height 6
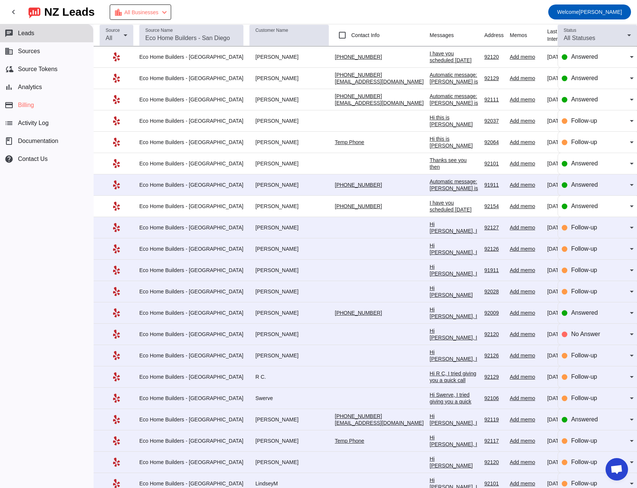
click at [429, 122] on div "Hi this is [PERSON_NAME] with ECO Home Builders reaching out regarding your int…" at bounding box center [453, 154] width 49 height 81
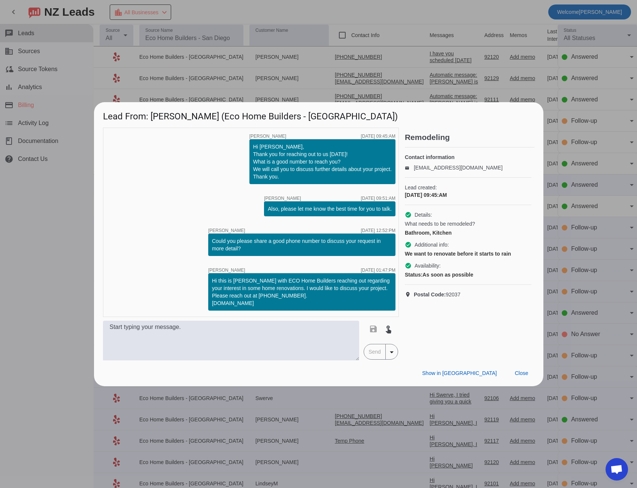
click at [509, 370] on span at bounding box center [521, 373] width 25 height 13
